Goal: Register for event/course

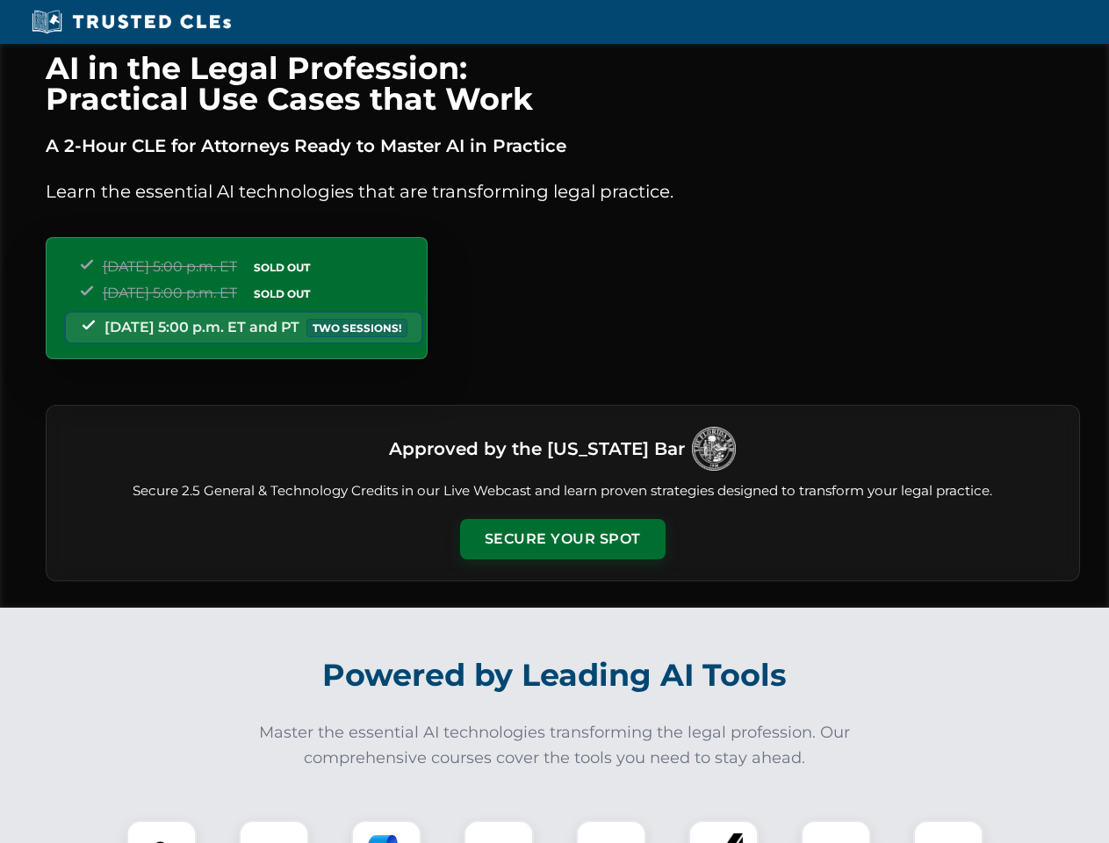
click at [562, 539] on button "Secure Your Spot" at bounding box center [562, 539] width 205 height 40
click at [162, 832] on img at bounding box center [161, 855] width 51 height 51
click at [274, 832] on div at bounding box center [274, 855] width 70 height 70
